Goal: Task Accomplishment & Management: Use online tool/utility

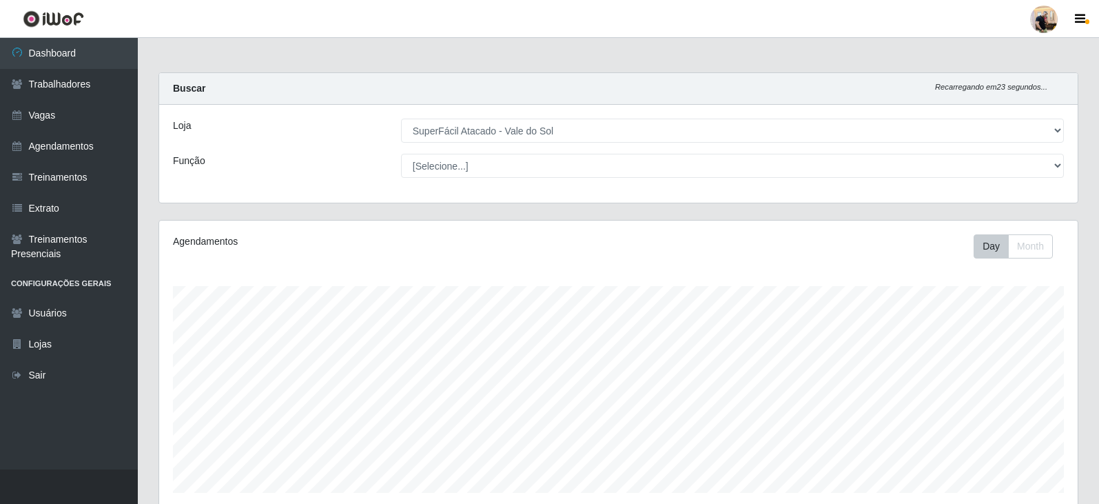
select select "502"
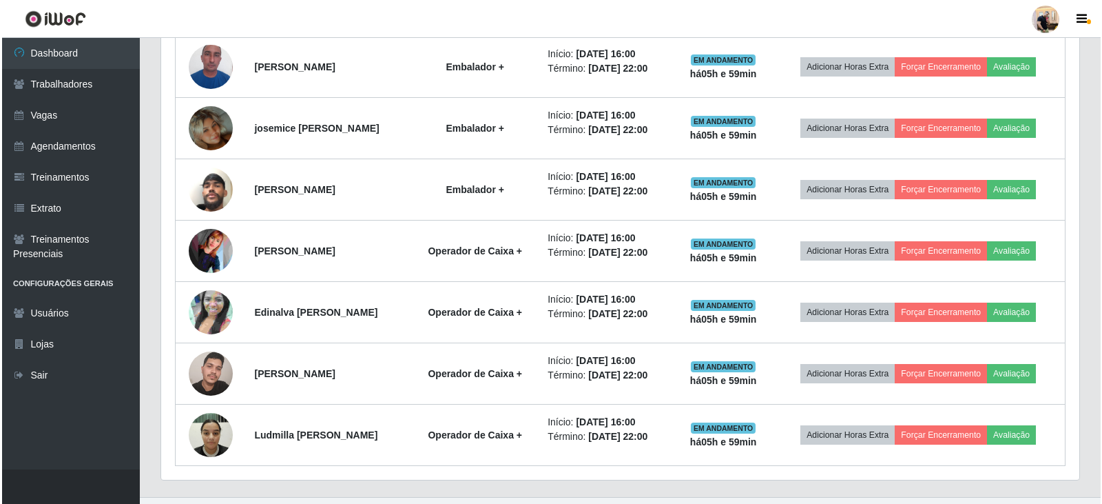
scroll to position [718, 0]
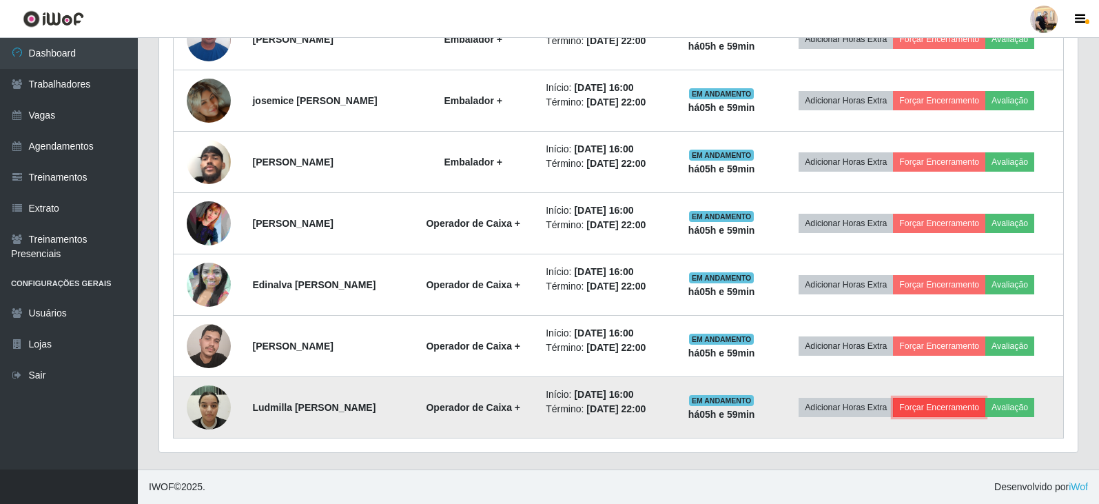
click at [985, 411] on button "Forçar Encerramento" at bounding box center [939, 406] width 92 height 19
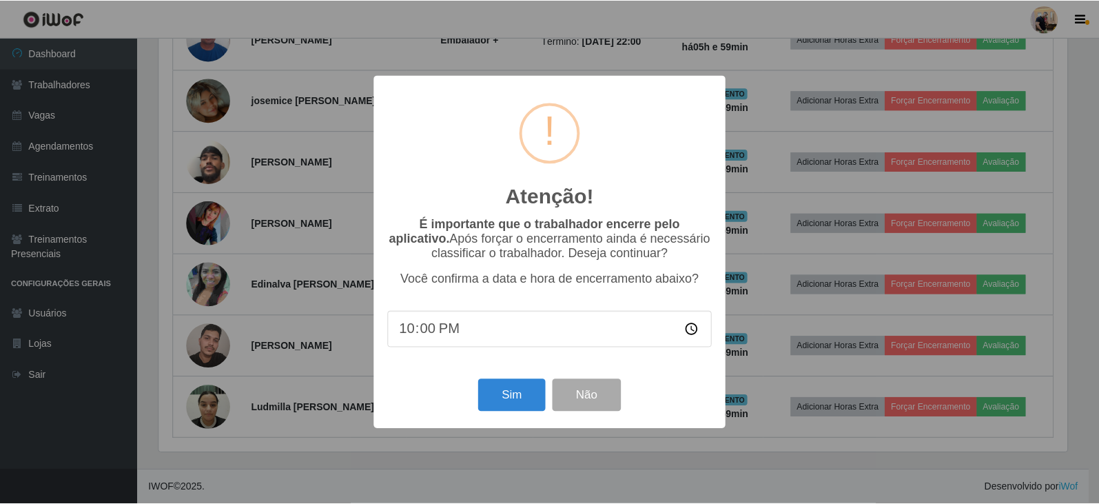
scroll to position [286, 911]
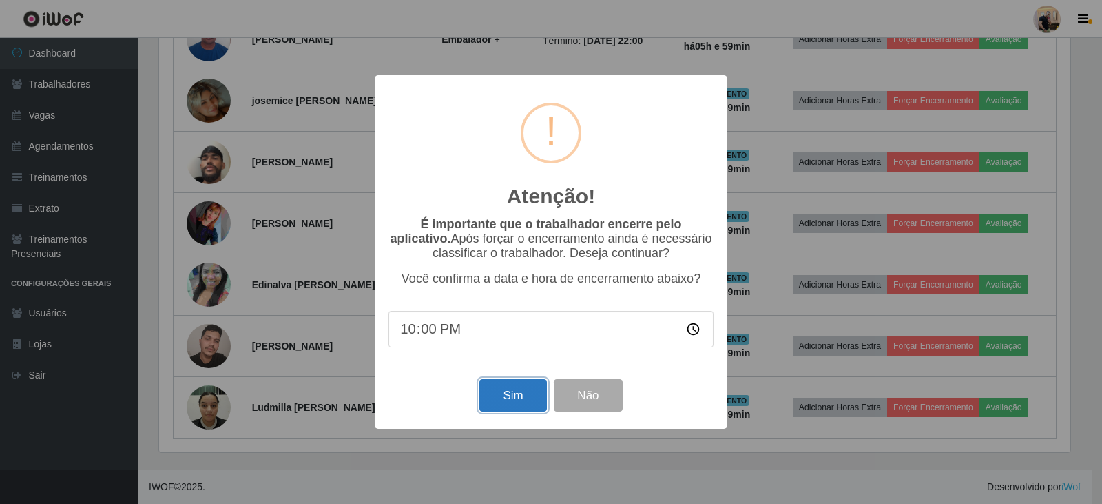
click at [504, 403] on button "Sim" at bounding box center [512, 395] width 67 height 32
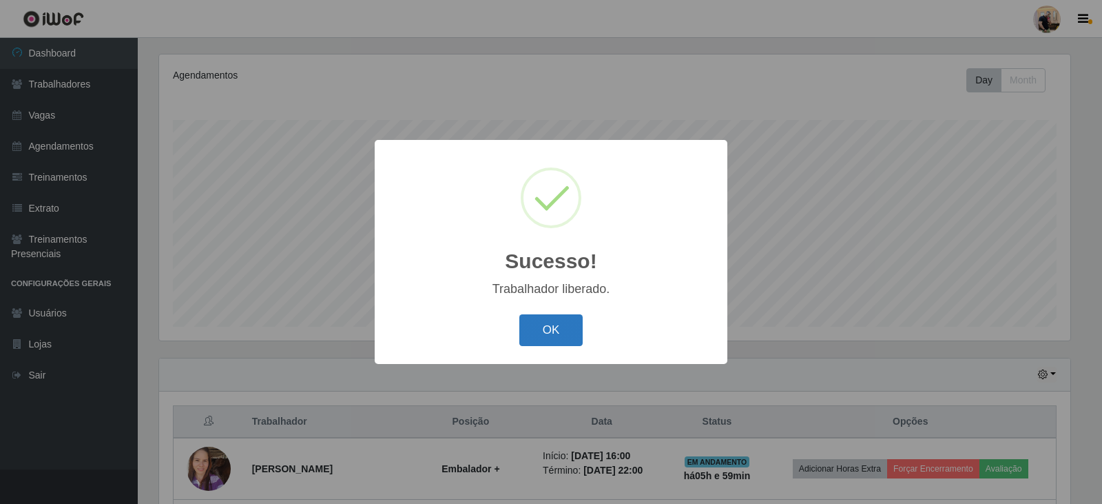
click at [559, 320] on button "OK" at bounding box center [551, 330] width 64 height 32
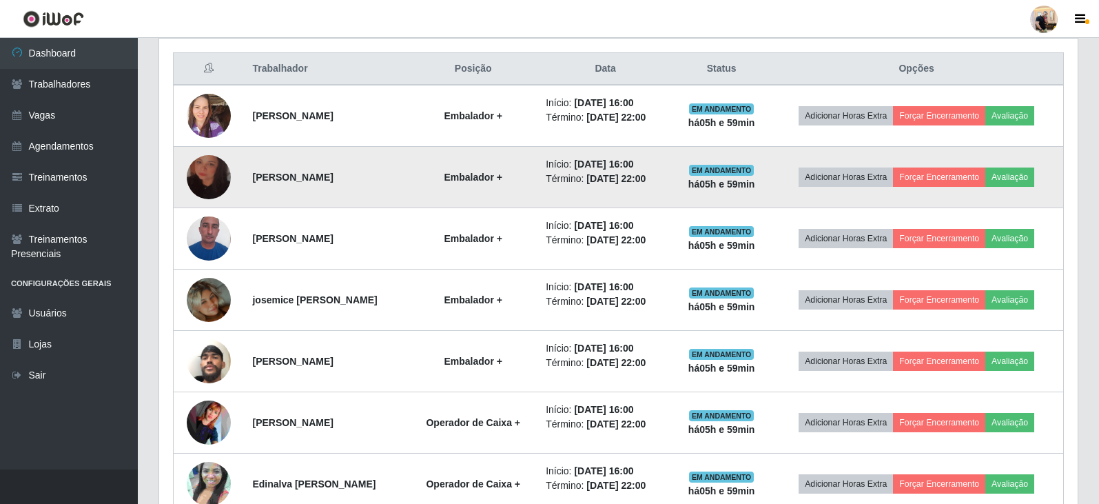
scroll to position [657, 0]
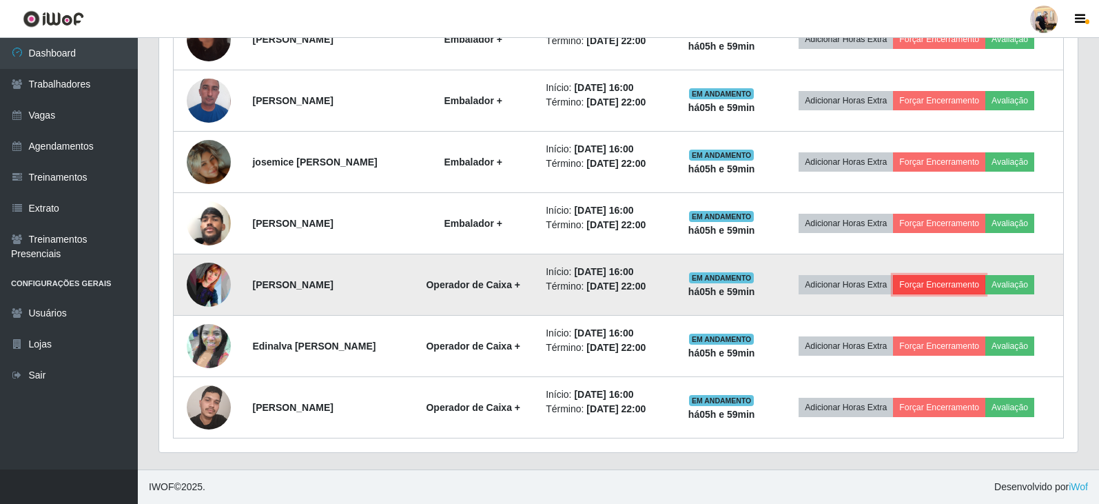
click at [934, 285] on button "Forçar Encerramento" at bounding box center [939, 284] width 92 height 19
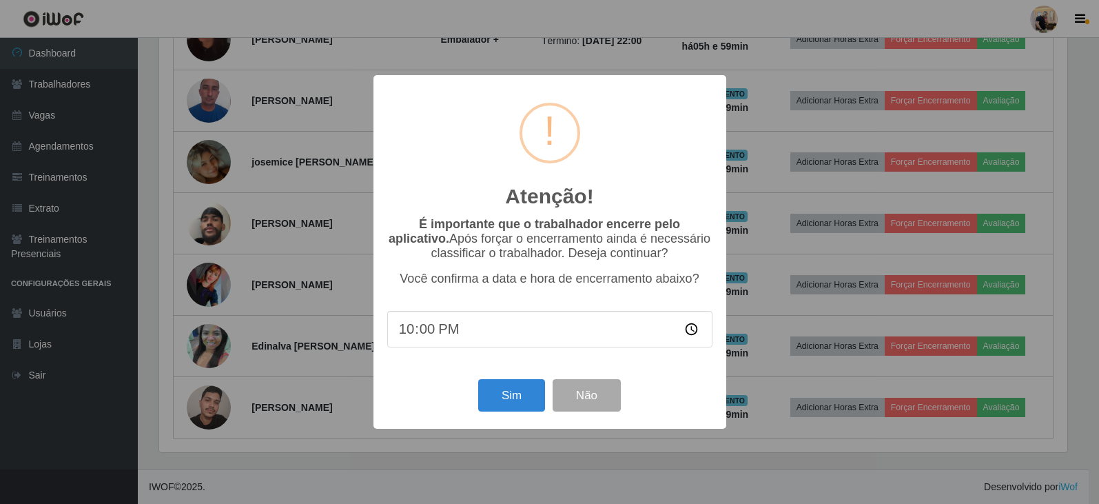
scroll to position [286, 911]
click at [510, 395] on button "Sim" at bounding box center [512, 395] width 67 height 32
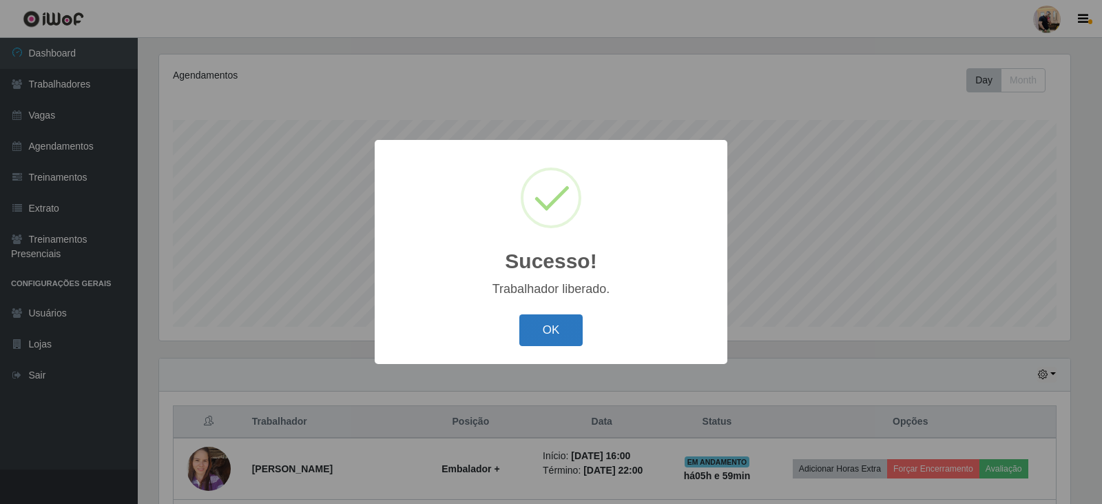
click at [581, 333] on button "OK" at bounding box center [551, 330] width 64 height 32
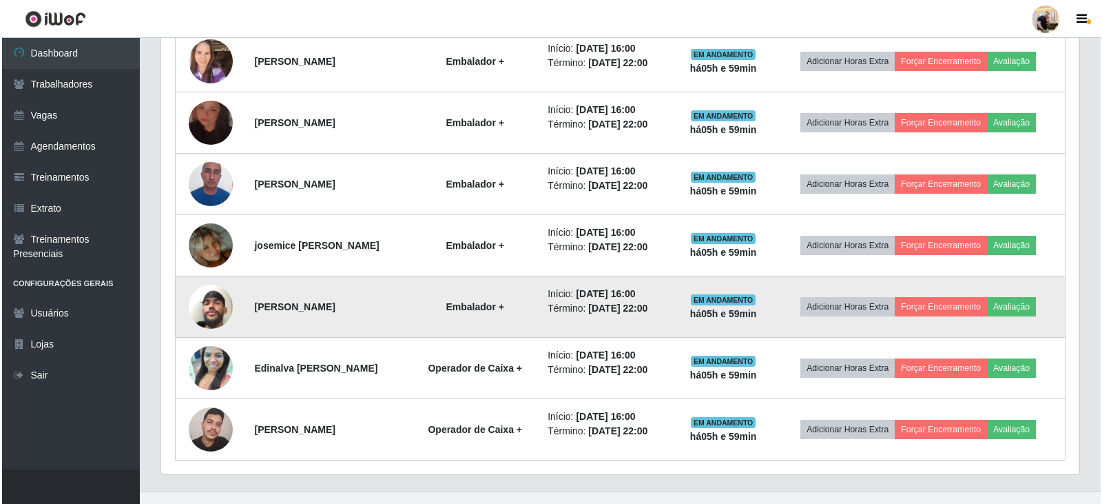
scroll to position [579, 0]
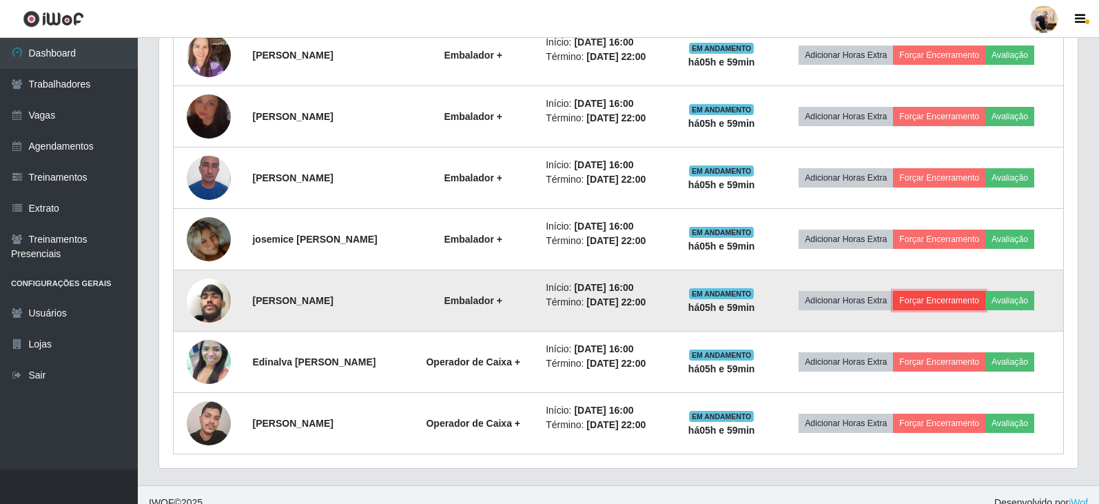
click at [931, 306] on button "Forçar Encerramento" at bounding box center [939, 300] width 92 height 19
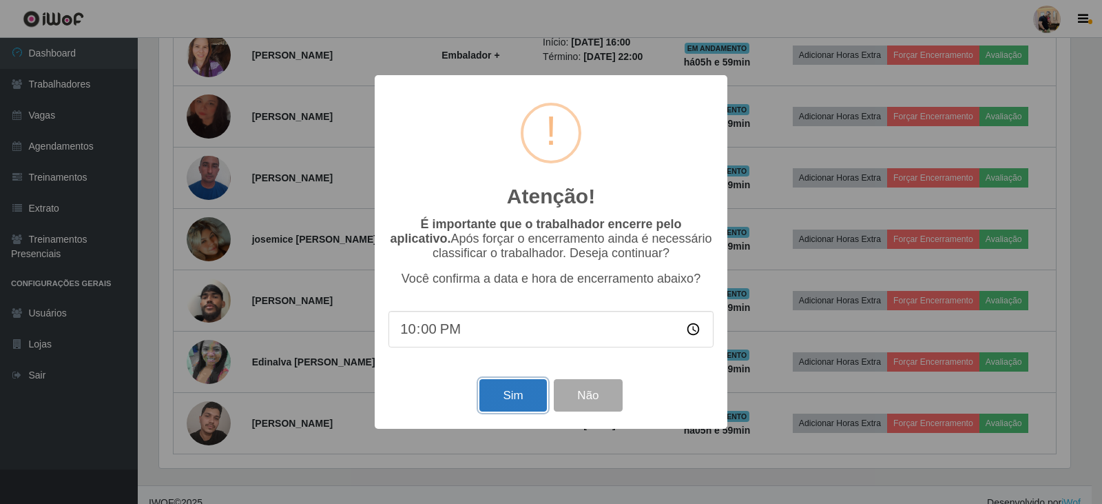
click at [515, 391] on button "Sim" at bounding box center [512, 395] width 67 height 32
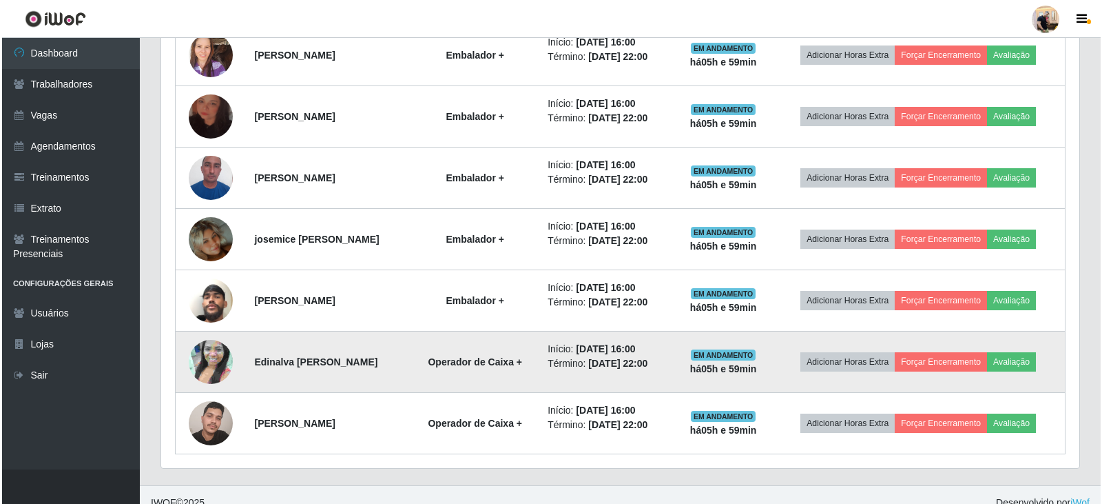
scroll to position [0, 0]
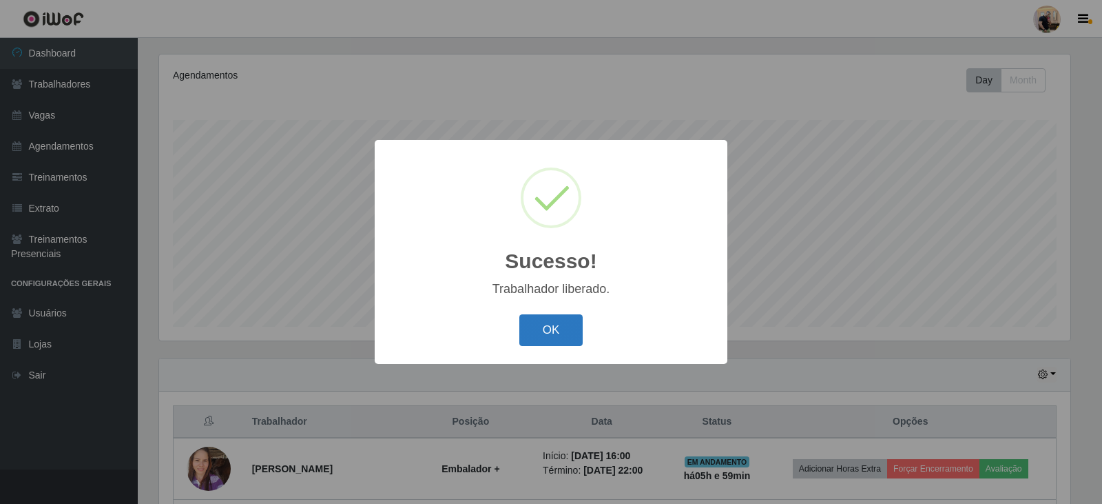
drag, startPoint x: 548, startPoint y: 332, endPoint x: 548, endPoint y: 342, distance: 9.6
click at [548, 337] on button "OK" at bounding box center [551, 330] width 64 height 32
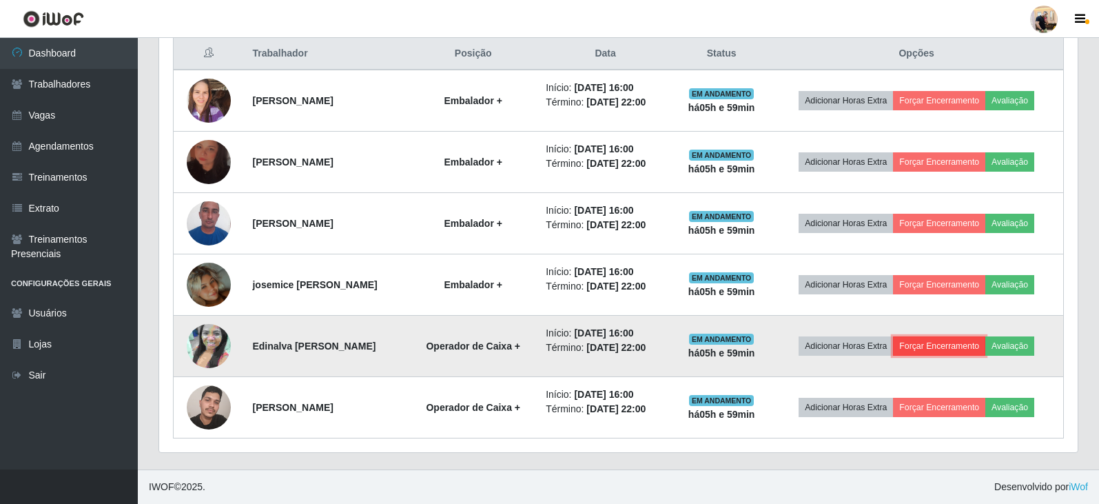
click at [938, 350] on button "Forçar Encerramento" at bounding box center [939, 345] width 92 height 19
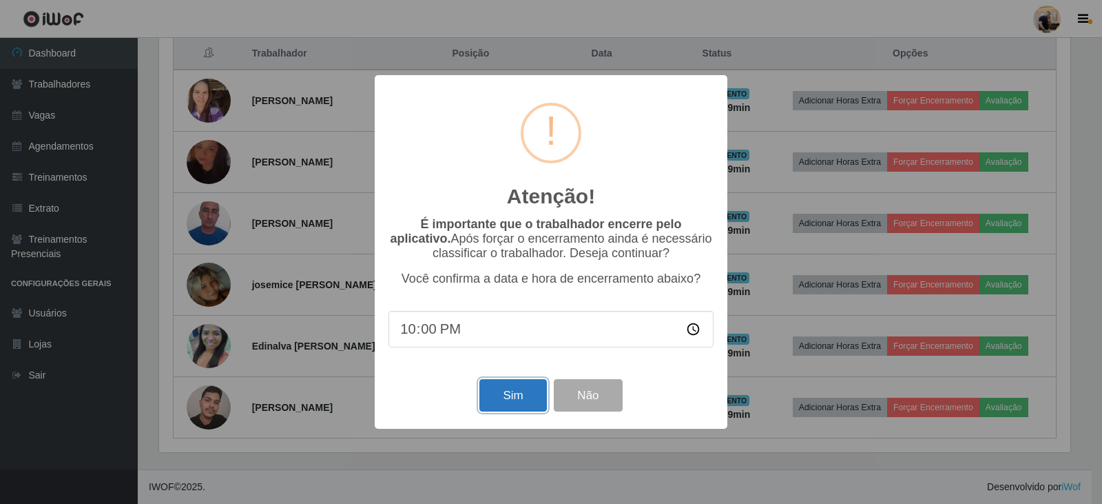
click at [516, 392] on button "Sim" at bounding box center [512, 395] width 67 height 32
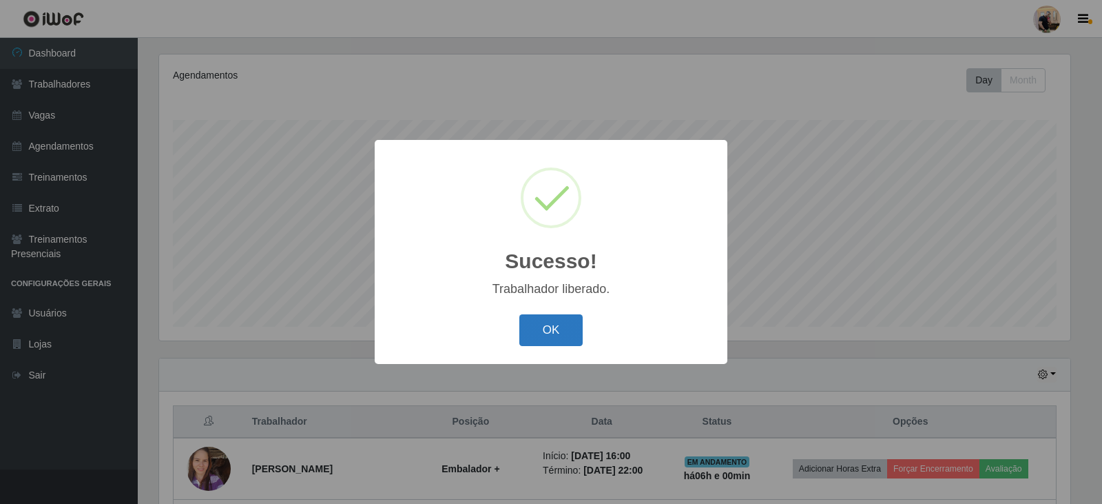
click at [564, 336] on button "OK" at bounding box center [551, 330] width 64 height 32
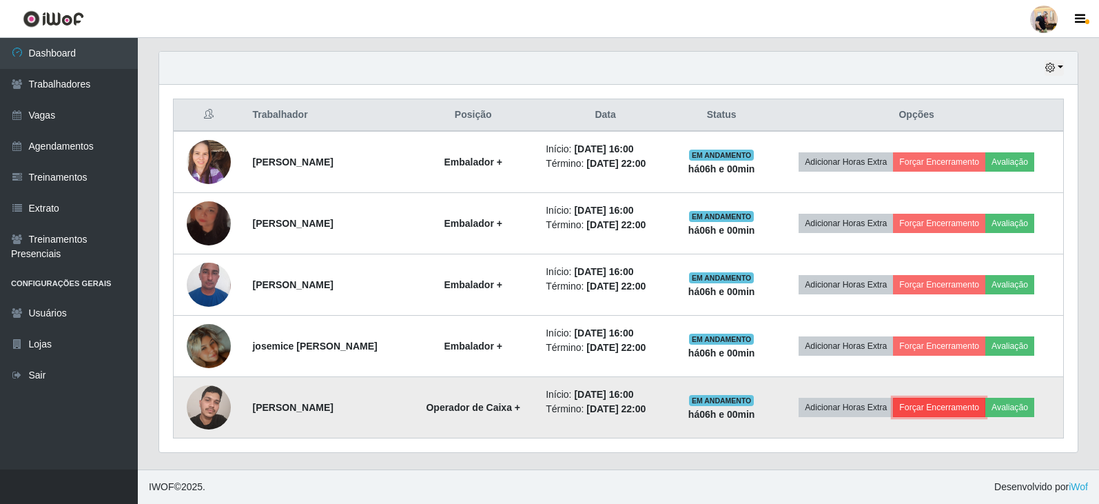
click at [929, 409] on button "Forçar Encerramento" at bounding box center [939, 406] width 92 height 19
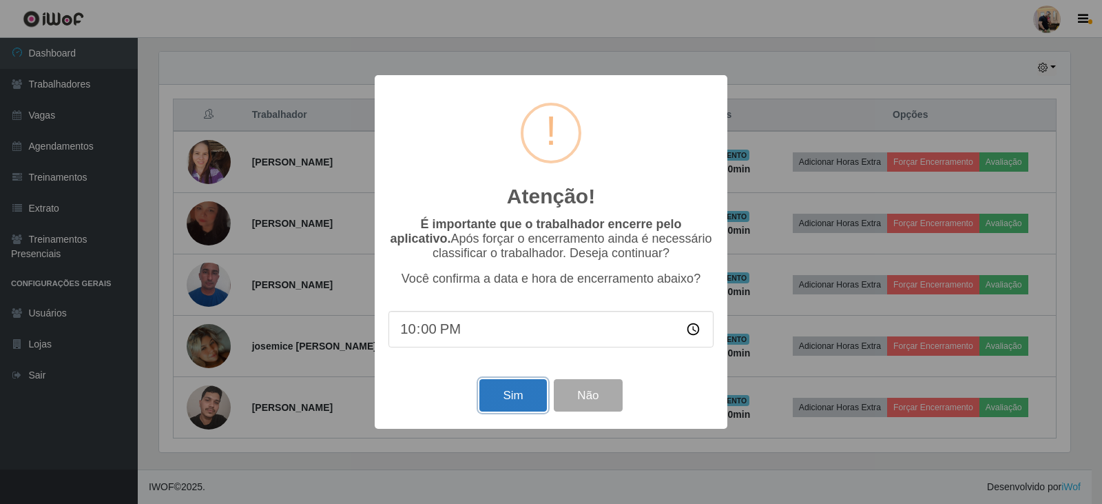
click at [511, 400] on button "Sim" at bounding box center [512, 395] width 67 height 32
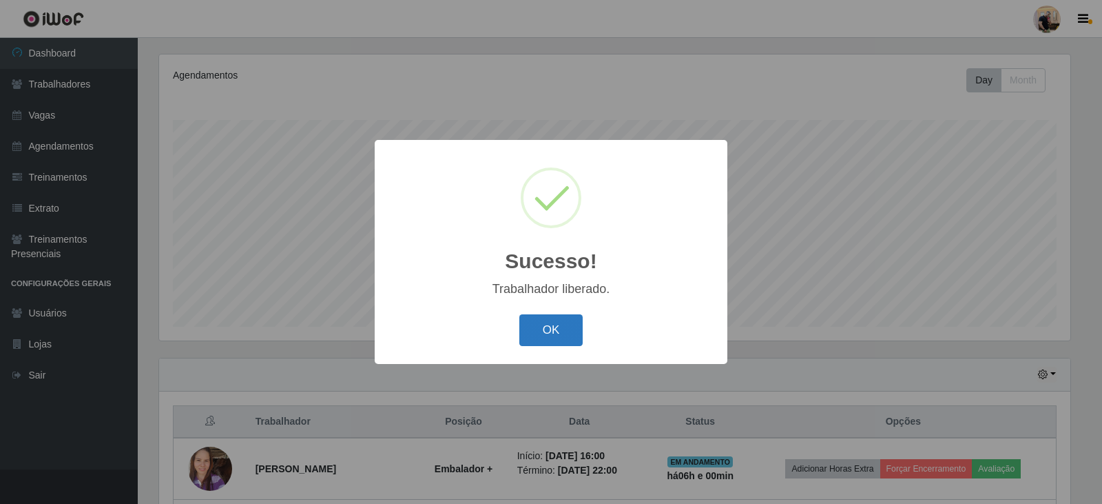
click at [530, 327] on button "OK" at bounding box center [551, 330] width 64 height 32
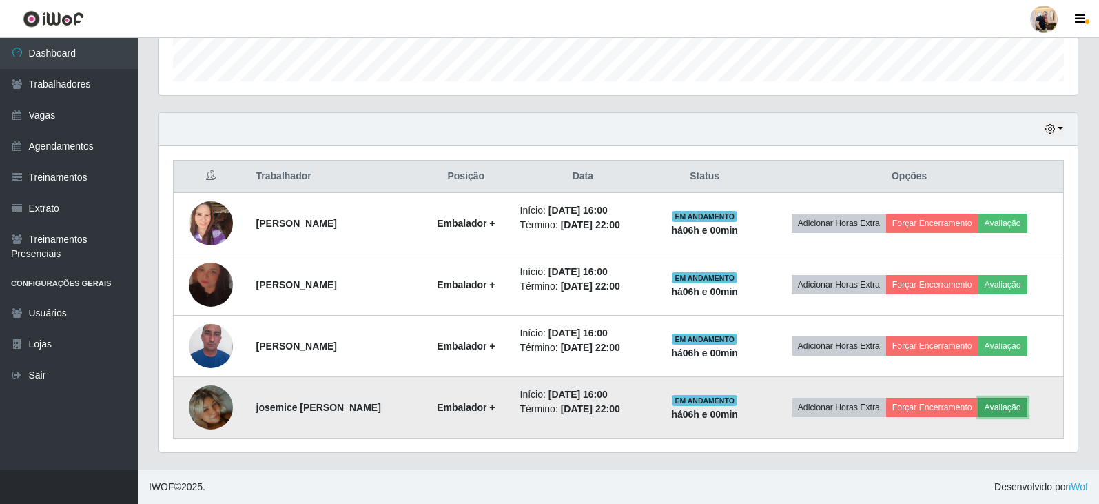
click at [1022, 406] on button "Avaliação" at bounding box center [1002, 406] width 49 height 19
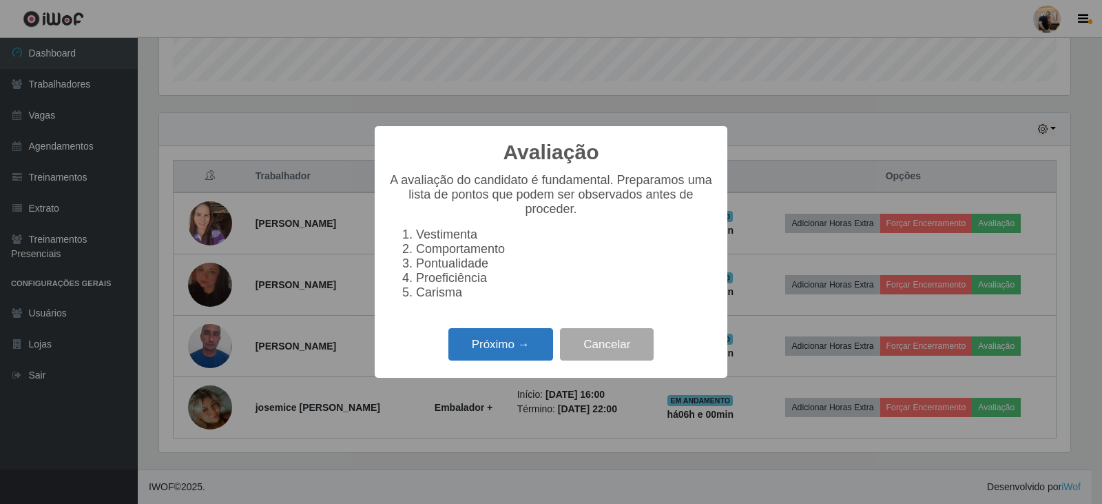
click at [526, 351] on button "Próximo →" at bounding box center [500, 344] width 105 height 32
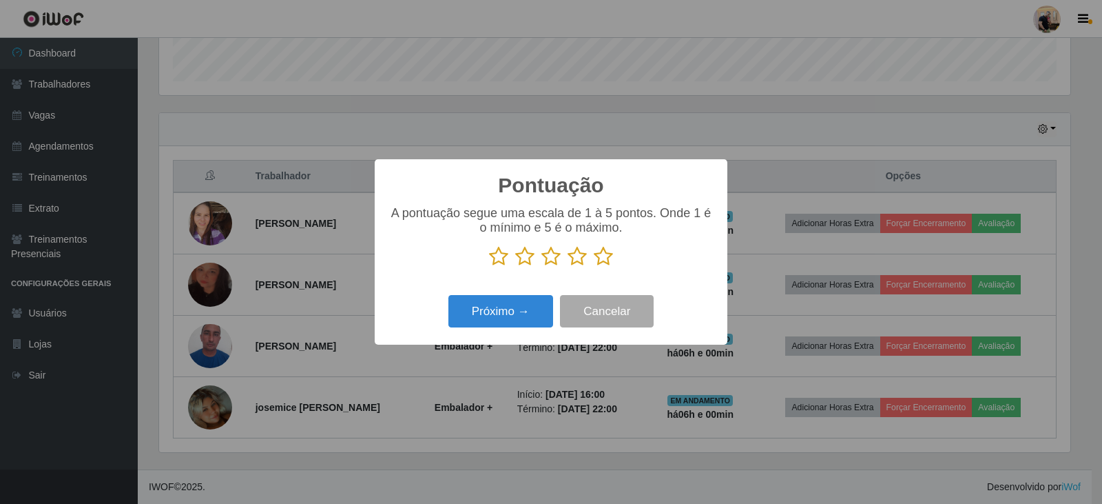
click at [597, 260] on icon at bounding box center [603, 256] width 19 height 21
click at [594, 267] on input "radio" at bounding box center [594, 267] width 0 height 0
click at [509, 315] on button "Próximo →" at bounding box center [500, 311] width 105 height 32
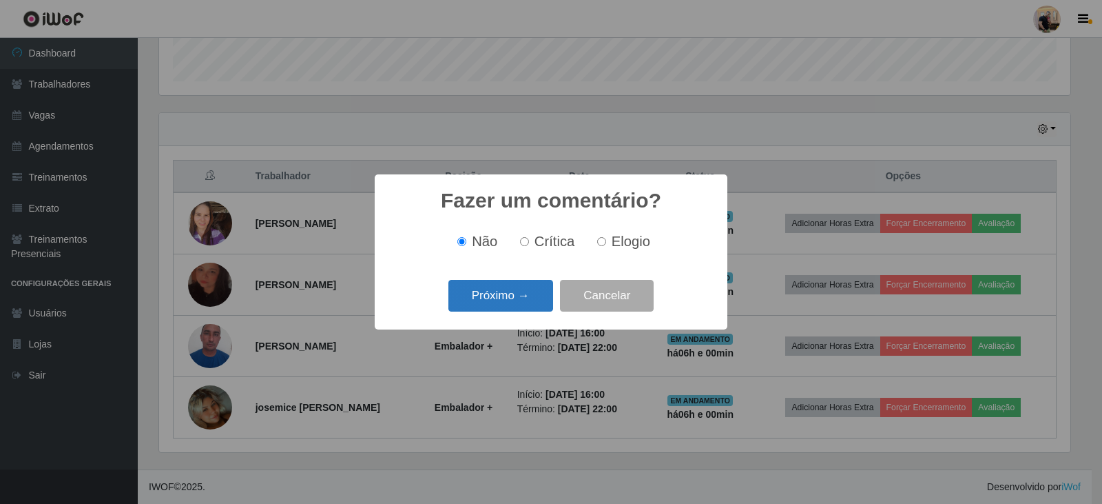
click at [528, 307] on button "Próximo →" at bounding box center [500, 296] width 105 height 32
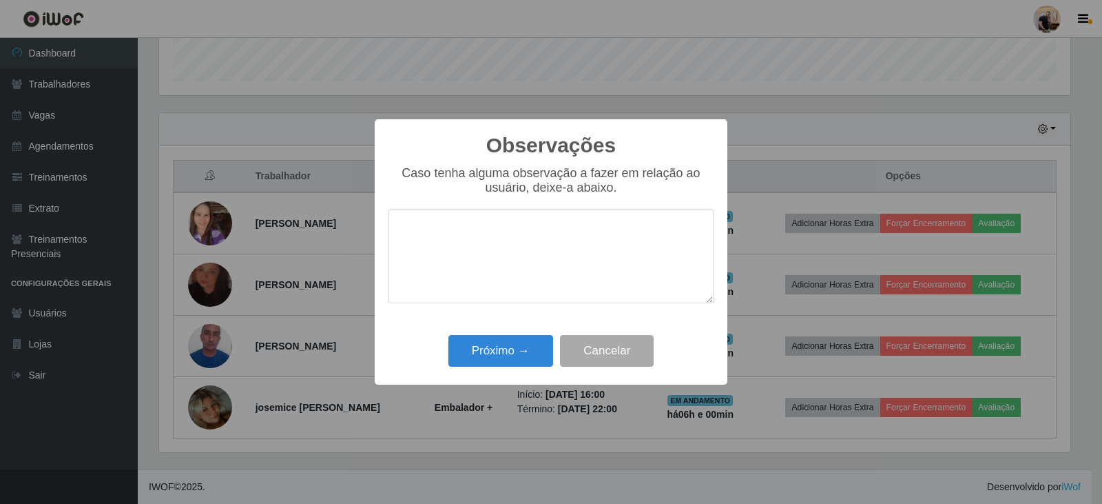
click at [500, 333] on div "Próximo → Cancelar" at bounding box center [551, 350] width 325 height 39
click at [503, 342] on button "Próximo →" at bounding box center [500, 351] width 105 height 32
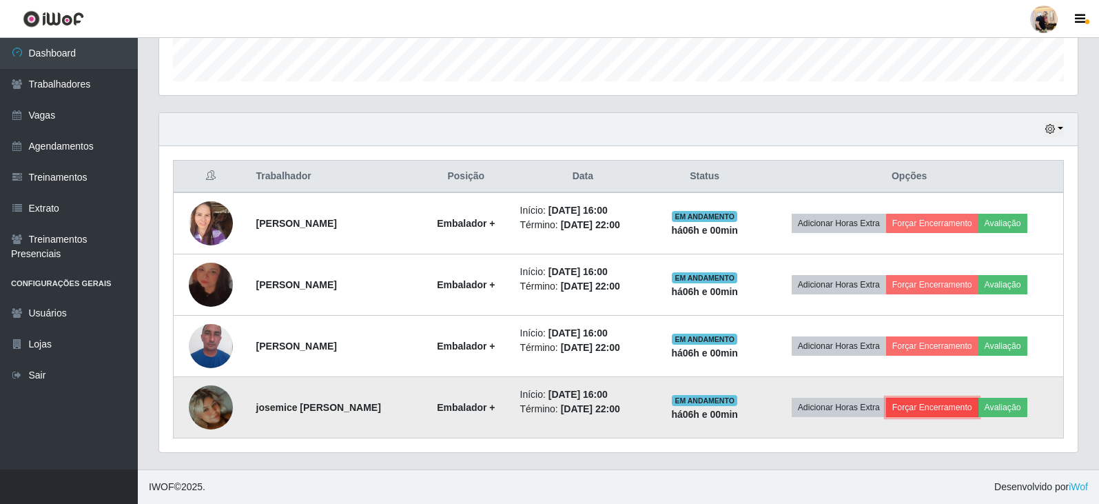
drag, startPoint x: 947, startPoint y: 398, endPoint x: 941, endPoint y: 402, distance: 7.5
click at [941, 402] on button "Forçar Encerramento" at bounding box center [932, 406] width 92 height 19
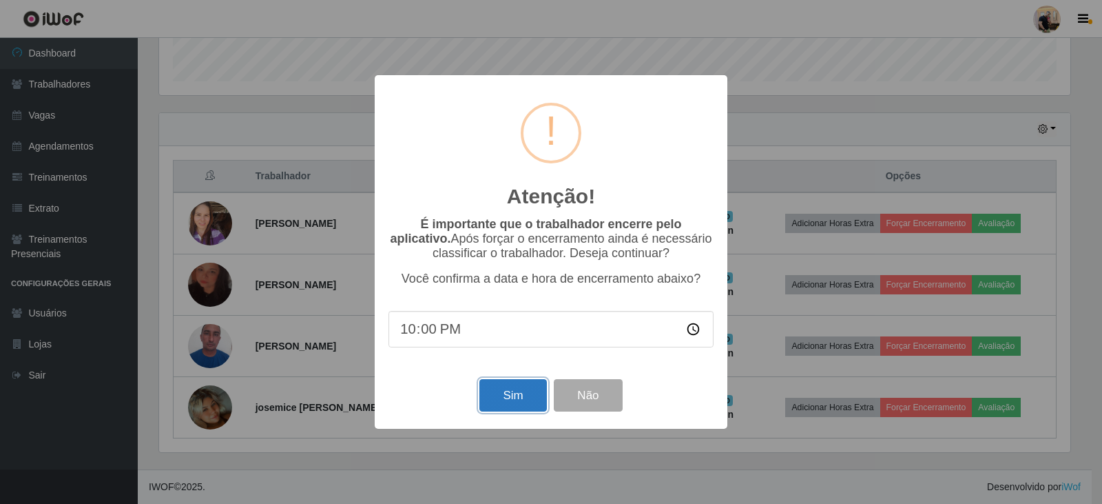
click at [519, 393] on button "Sim" at bounding box center [512, 395] width 67 height 32
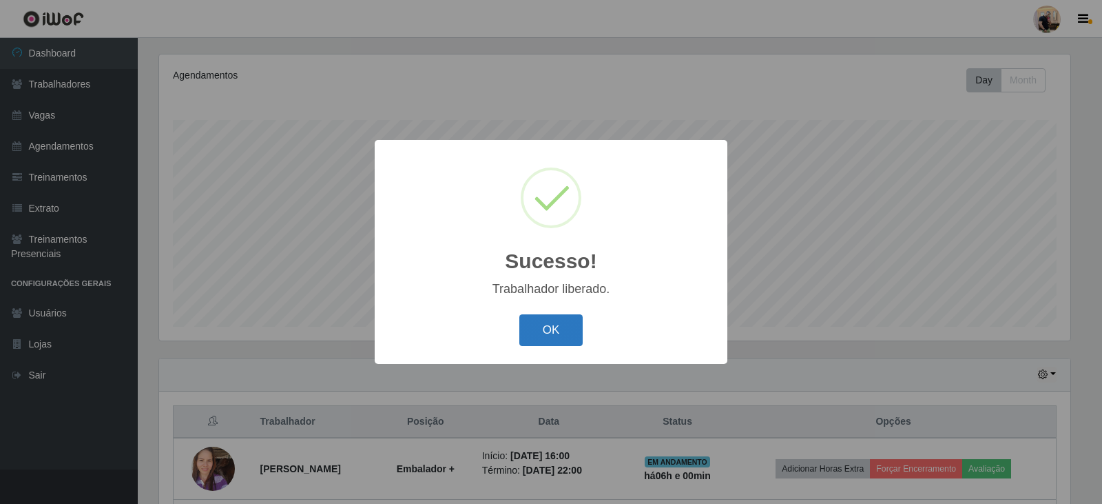
click at [567, 338] on button "OK" at bounding box center [551, 330] width 64 height 32
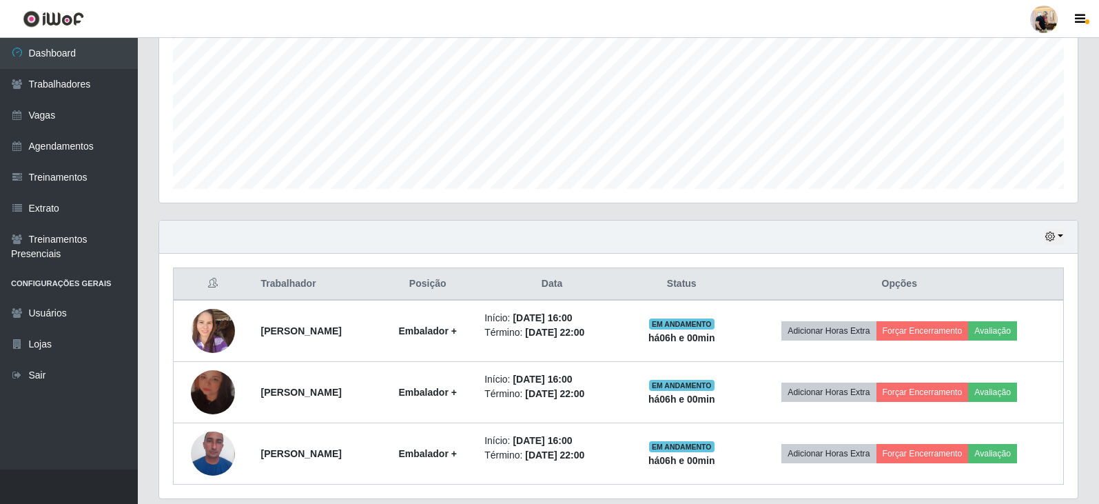
scroll to position [350, 0]
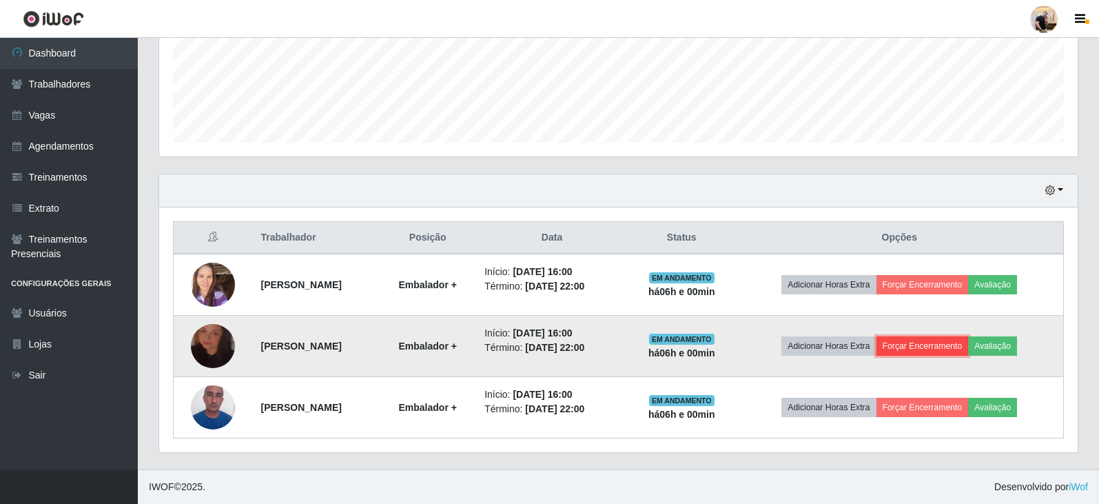
click at [949, 340] on button "Forçar Encerramento" at bounding box center [922, 345] width 92 height 19
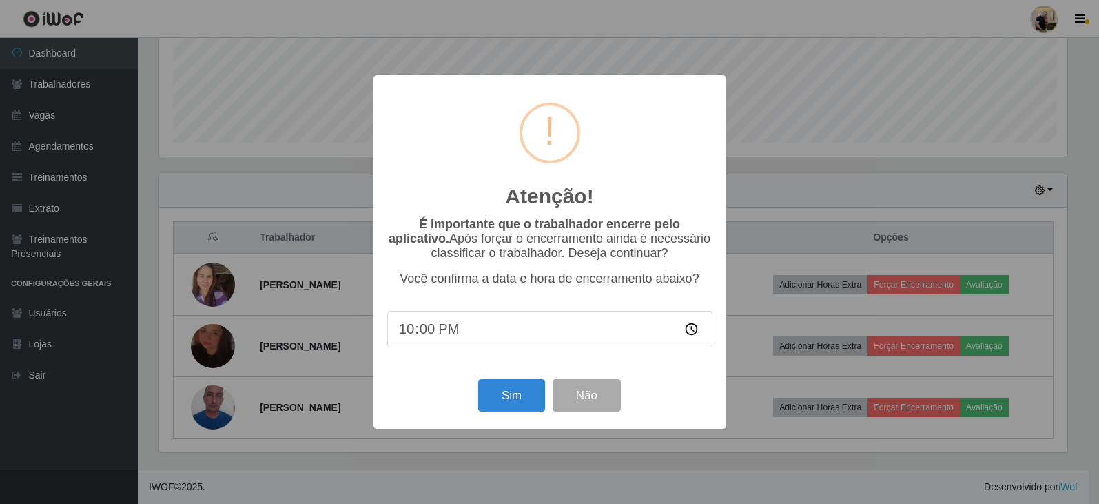
scroll to position [286, 911]
click at [503, 392] on button "Sim" at bounding box center [512, 395] width 67 height 32
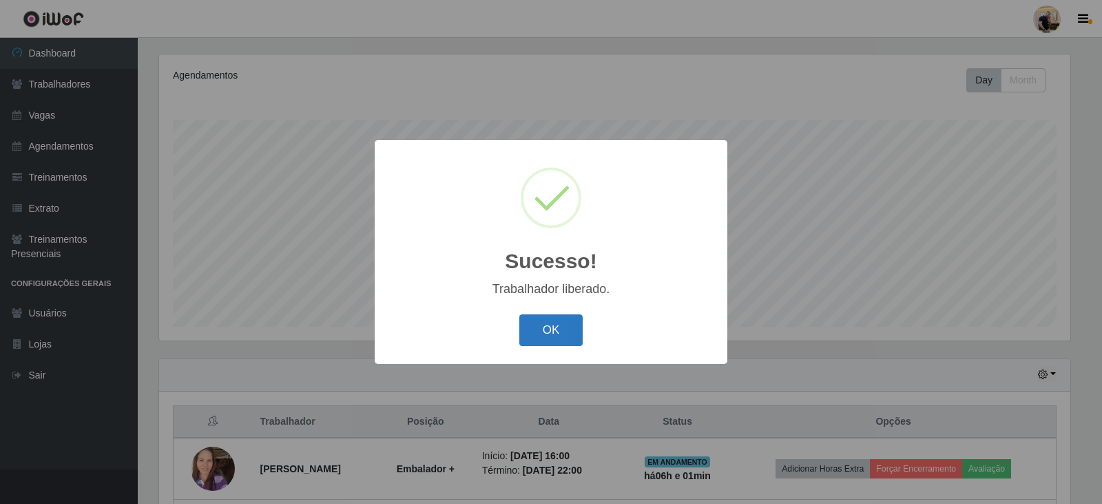
click at [543, 330] on button "OK" at bounding box center [551, 330] width 64 height 32
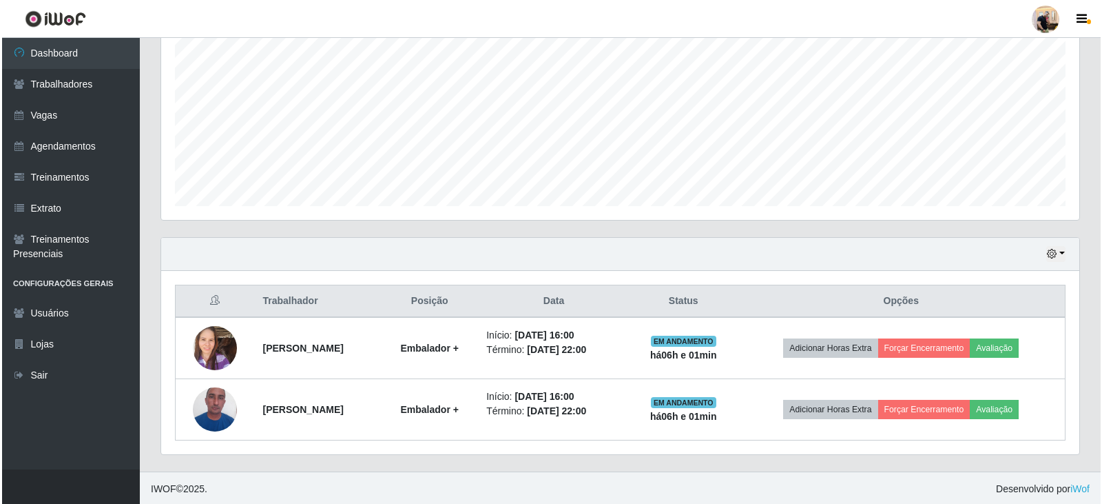
scroll to position [289, 0]
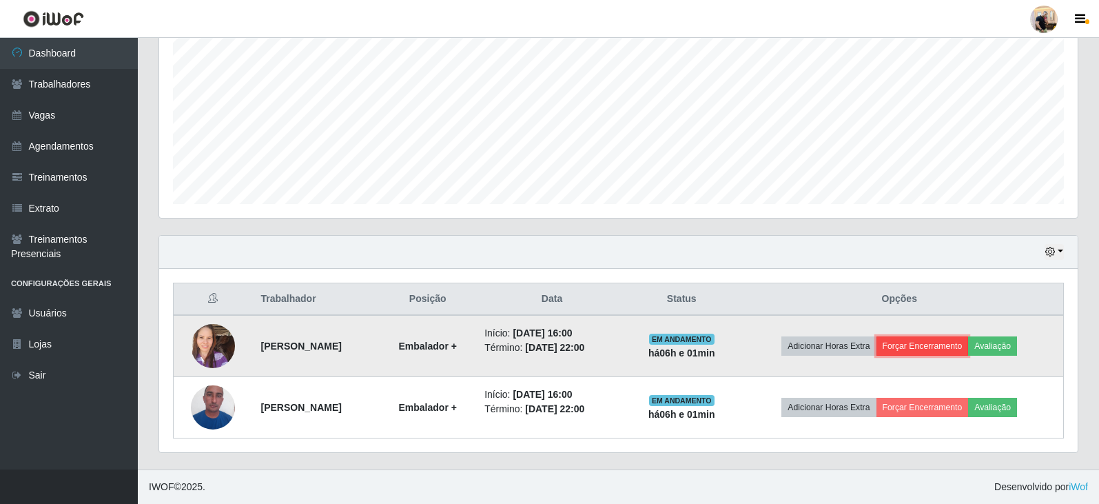
click at [933, 349] on button "Forçar Encerramento" at bounding box center [922, 345] width 92 height 19
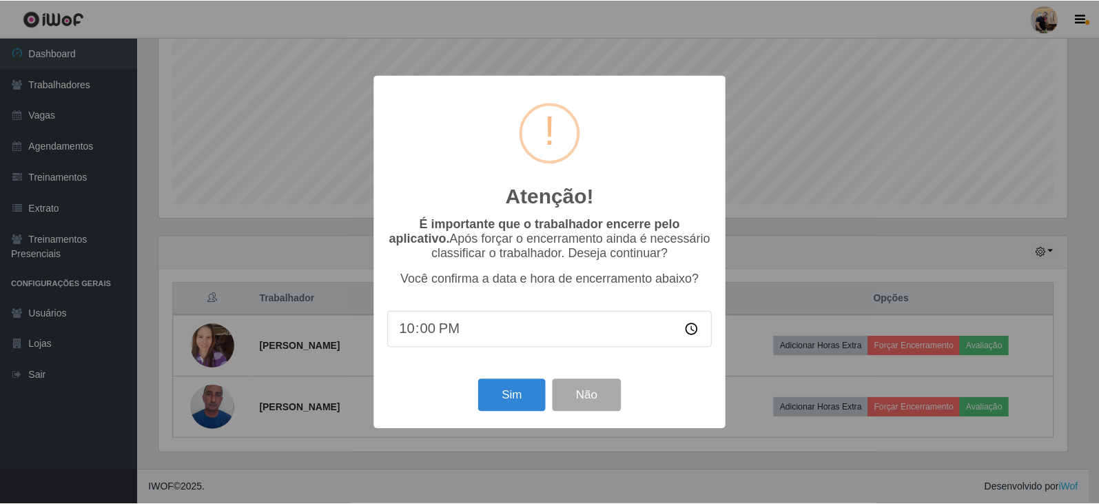
scroll to position [286, 911]
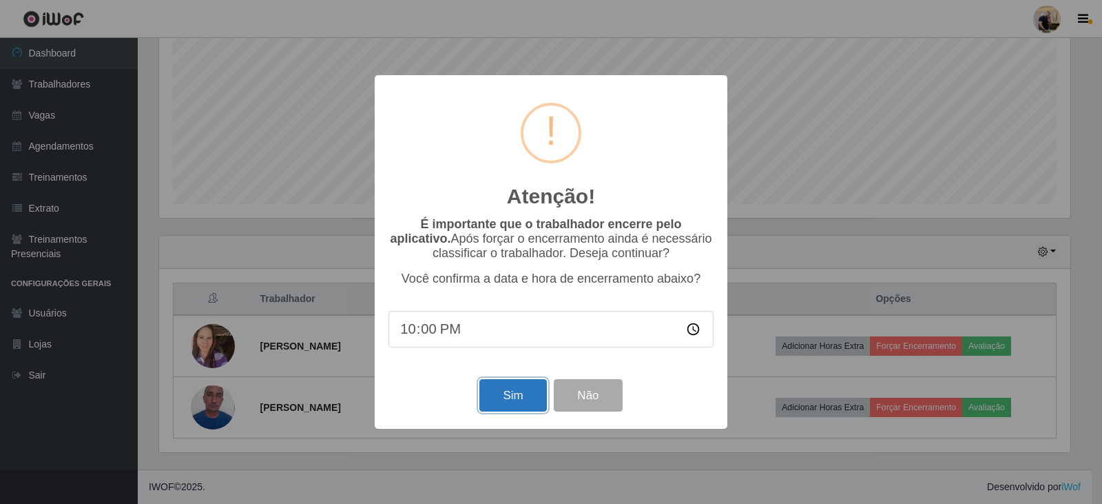
click at [503, 390] on button "Sim" at bounding box center [512, 395] width 67 height 32
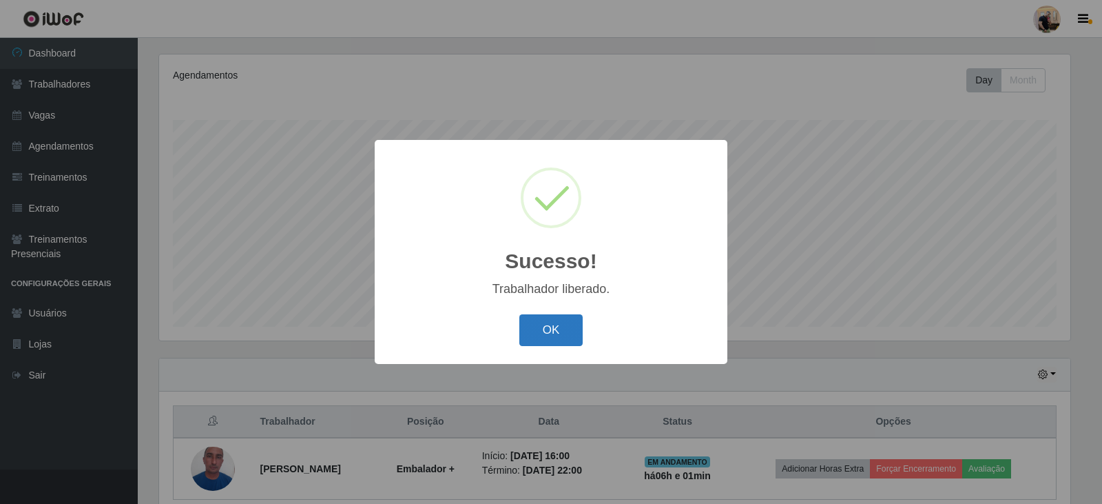
click at [564, 327] on button "OK" at bounding box center [551, 330] width 64 height 32
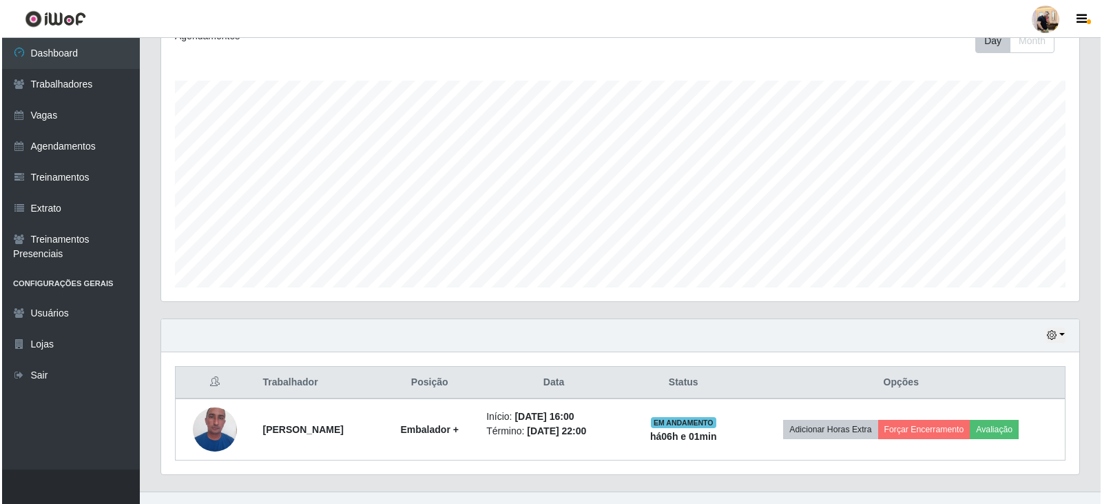
scroll to position [227, 0]
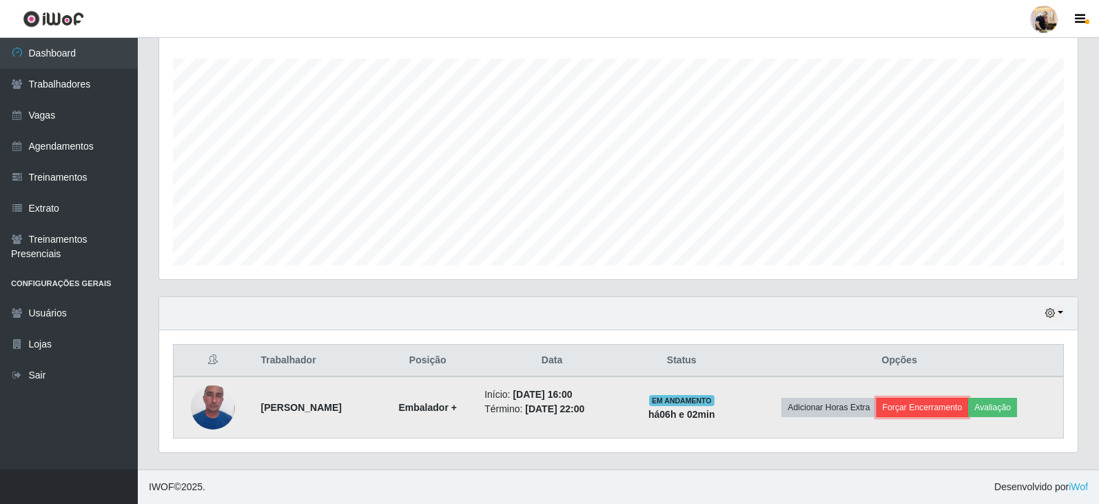
click at [949, 406] on button "Forçar Encerramento" at bounding box center [922, 406] width 92 height 19
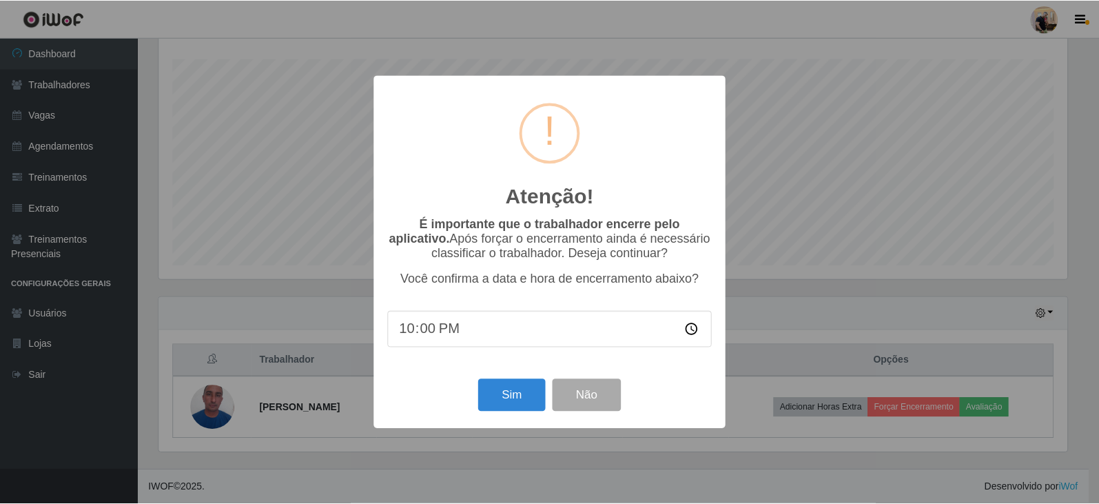
scroll to position [286, 911]
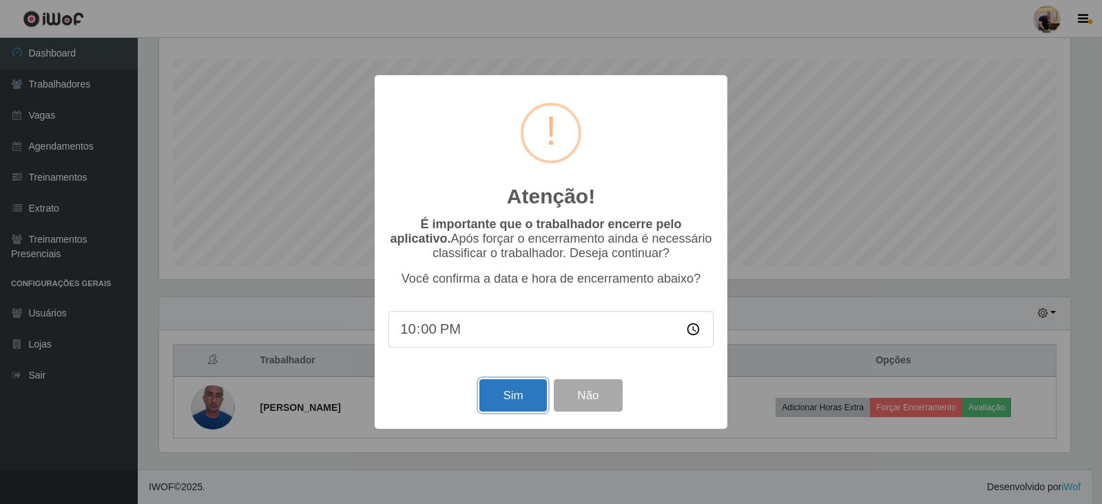
click at [509, 398] on button "Sim" at bounding box center [512, 395] width 67 height 32
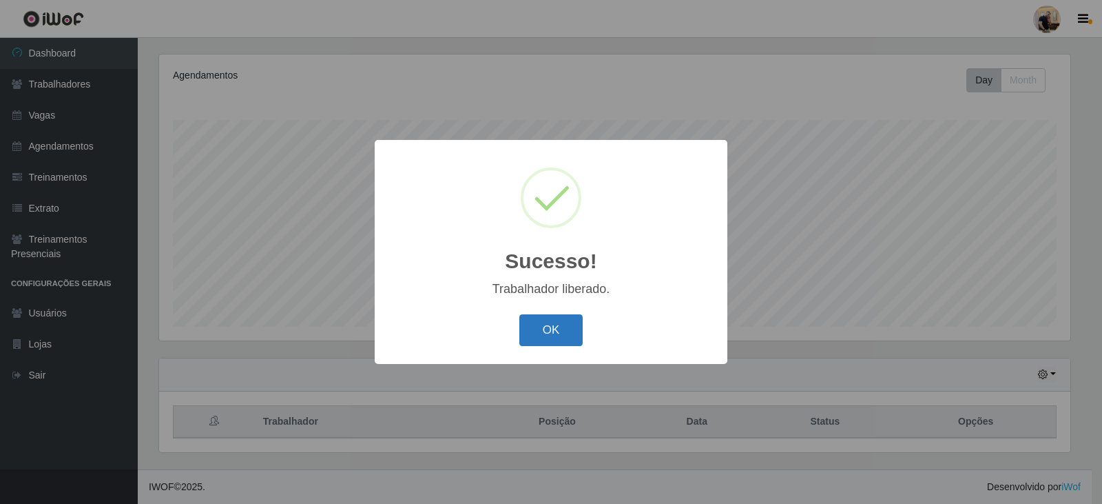
click at [547, 331] on button "OK" at bounding box center [551, 330] width 64 height 32
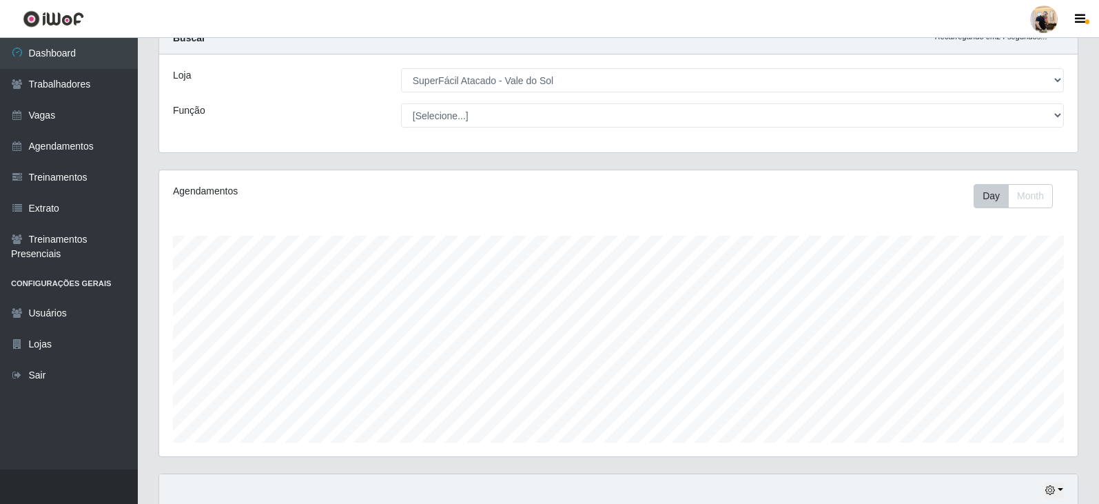
scroll to position [28, 0]
